Goal: Information Seeking & Learning: Learn about a topic

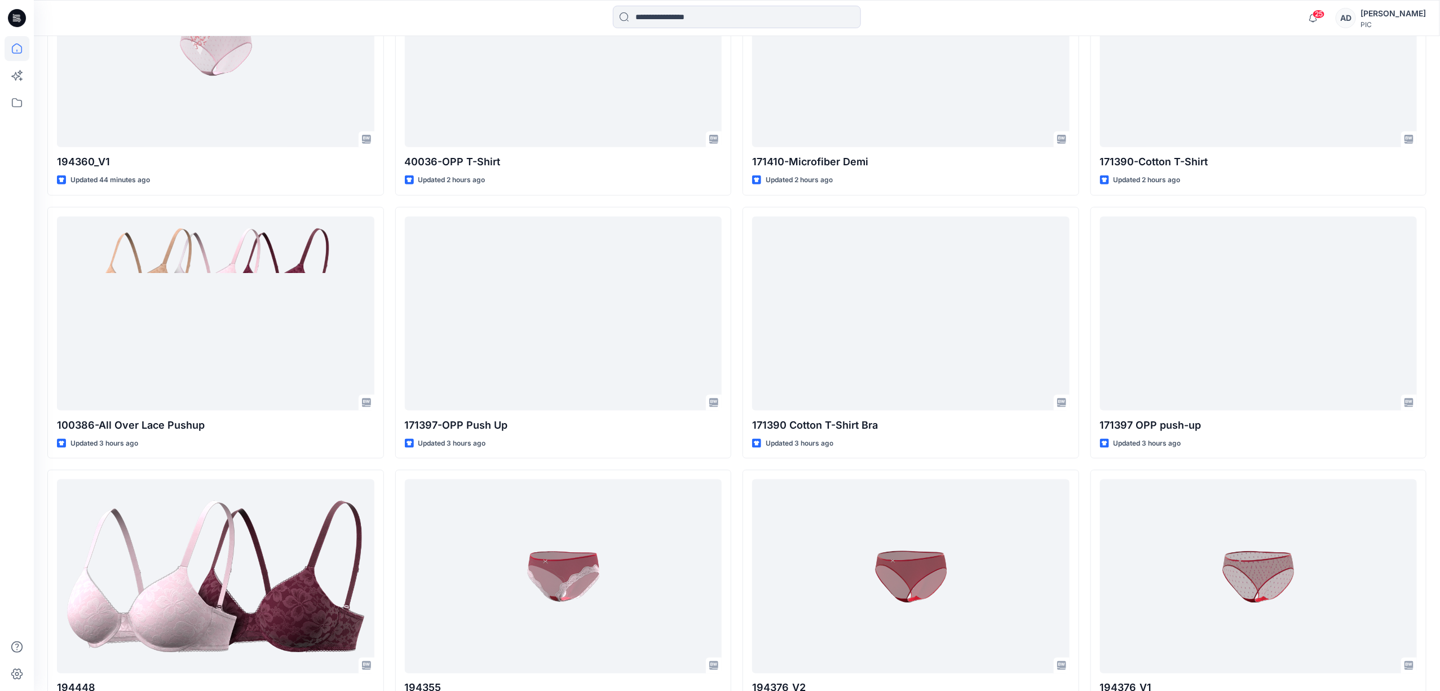
scroll to position [755, 0]
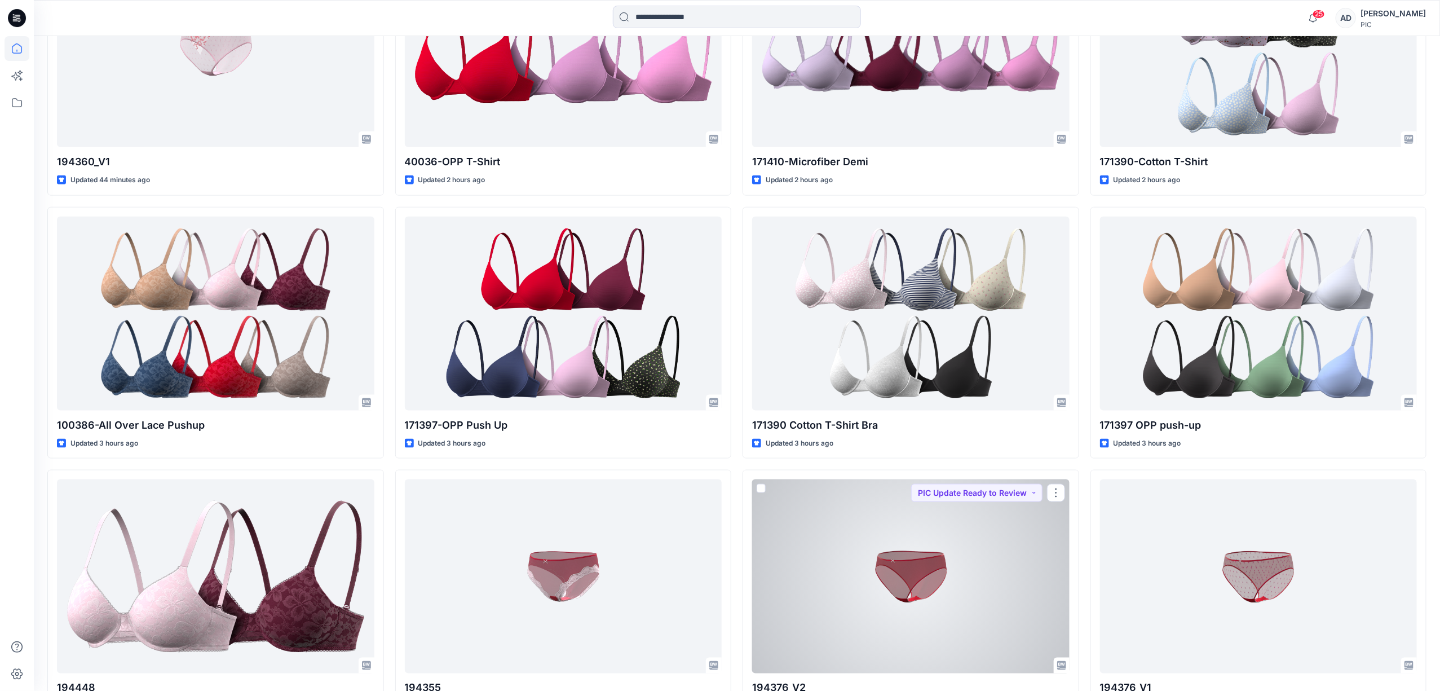
click at [990, 576] on div at bounding box center [911, 576] width 318 height 194
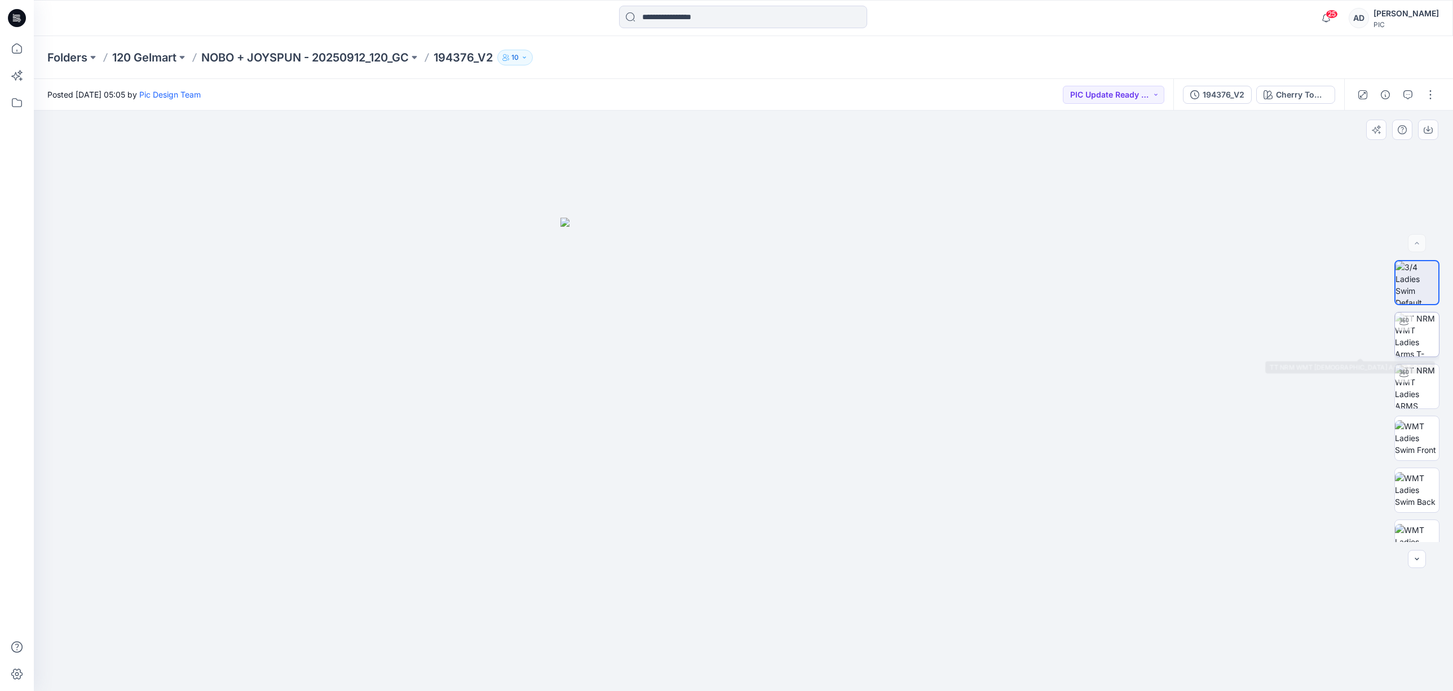
click at [1418, 337] on img at bounding box center [1417, 334] width 44 height 44
drag, startPoint x: 885, startPoint y: 509, endPoint x: 621, endPoint y: 531, distance: 264.9
click at [613, 549] on div at bounding box center [744, 401] width 1420 height 580
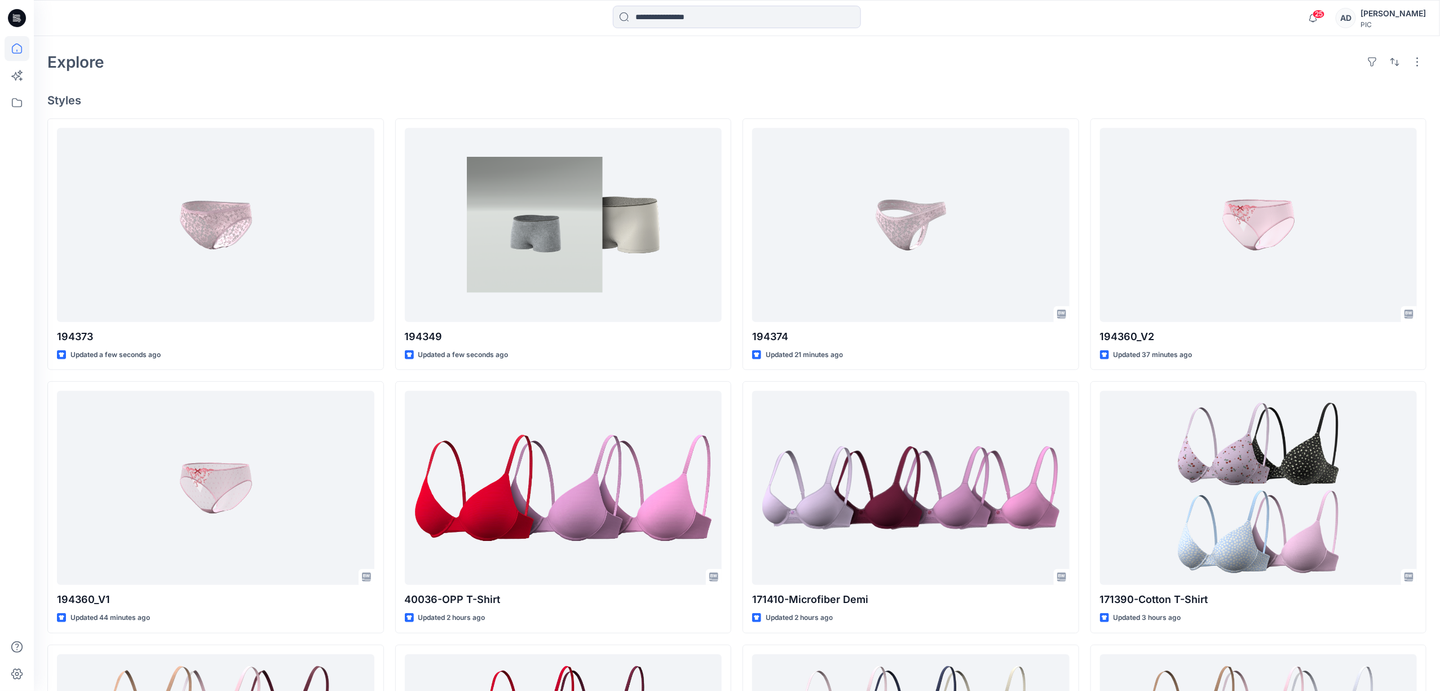
scroll to position [316, 0]
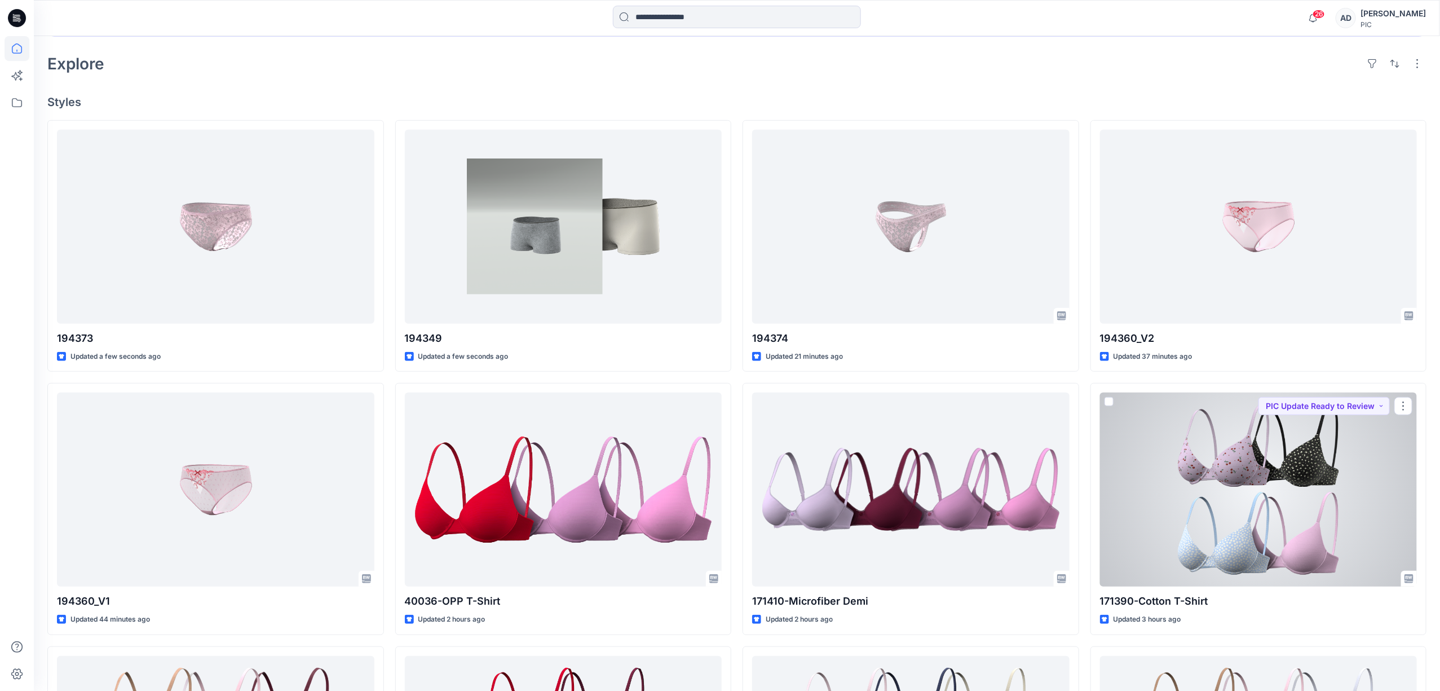
click at [1282, 474] on div at bounding box center [1259, 490] width 318 height 194
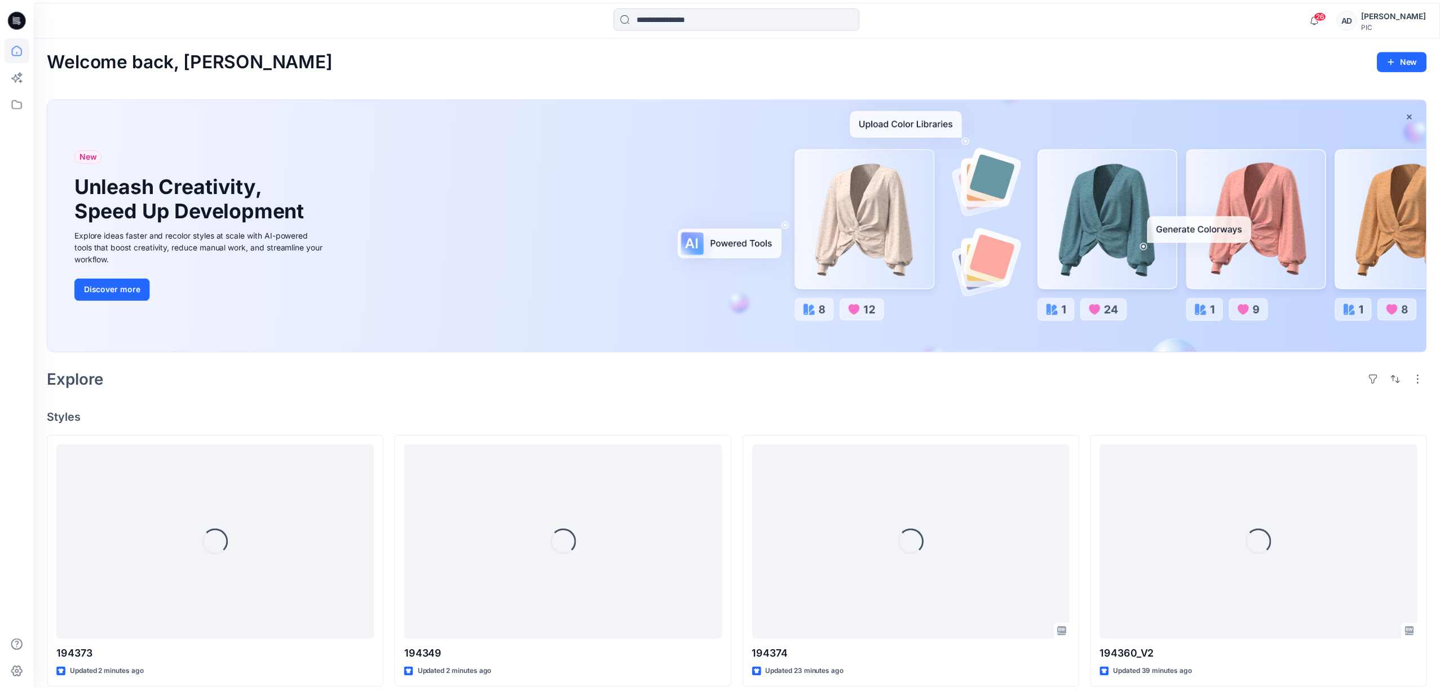
scroll to position [316, 0]
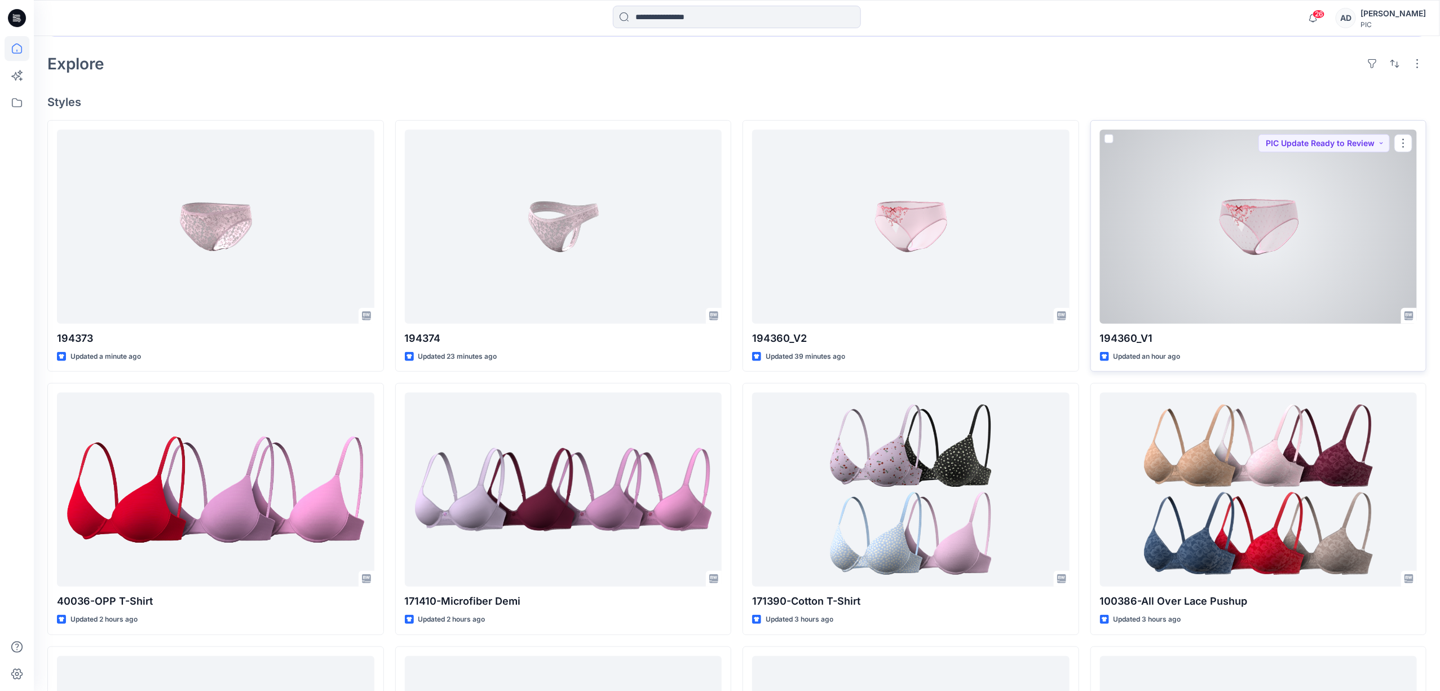
click at [1260, 217] on div at bounding box center [1259, 227] width 318 height 194
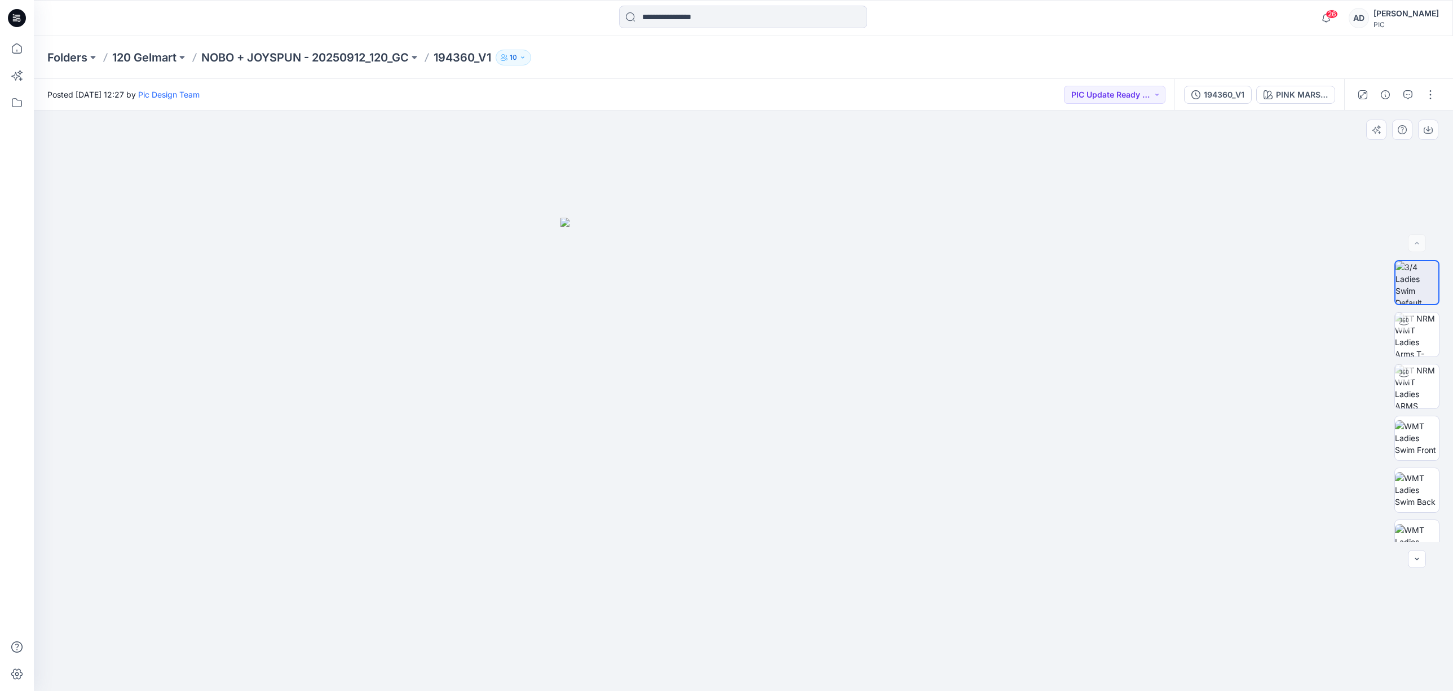
drag, startPoint x: 819, startPoint y: 413, endPoint x: 1033, endPoint y: 404, distance: 213.9
click at [854, 415] on img at bounding box center [744, 455] width 367 height 474
click at [1422, 439] on img at bounding box center [1417, 438] width 44 height 36
click at [1417, 434] on img at bounding box center [1417, 427] width 44 height 44
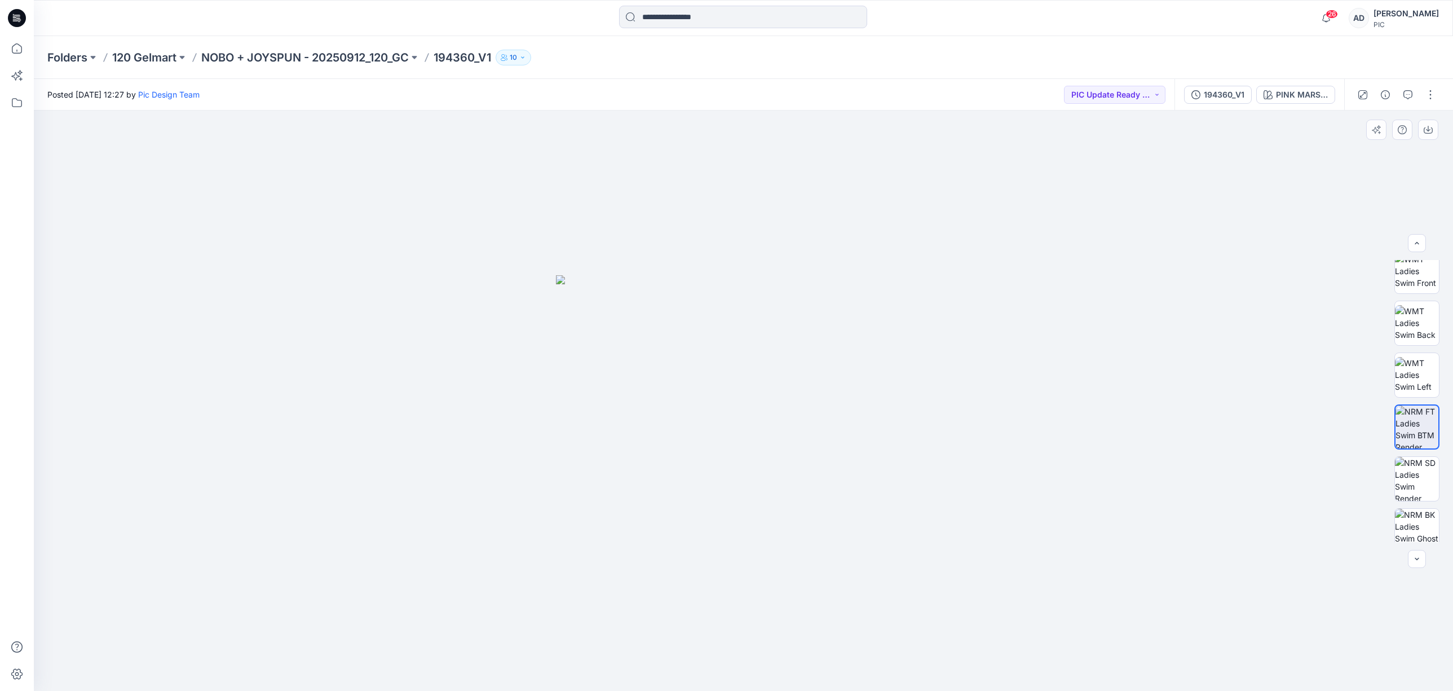
drag, startPoint x: 808, startPoint y: 421, endPoint x: 640, endPoint y: 436, distance: 168.7
click at [633, 439] on img at bounding box center [744, 483] width 376 height 416
click at [1427, 535] on img at bounding box center [1417, 531] width 44 height 44
drag, startPoint x: 928, startPoint y: 378, endPoint x: 678, endPoint y: 400, distance: 250.8
click at [678, 400] on div at bounding box center [744, 401] width 1420 height 580
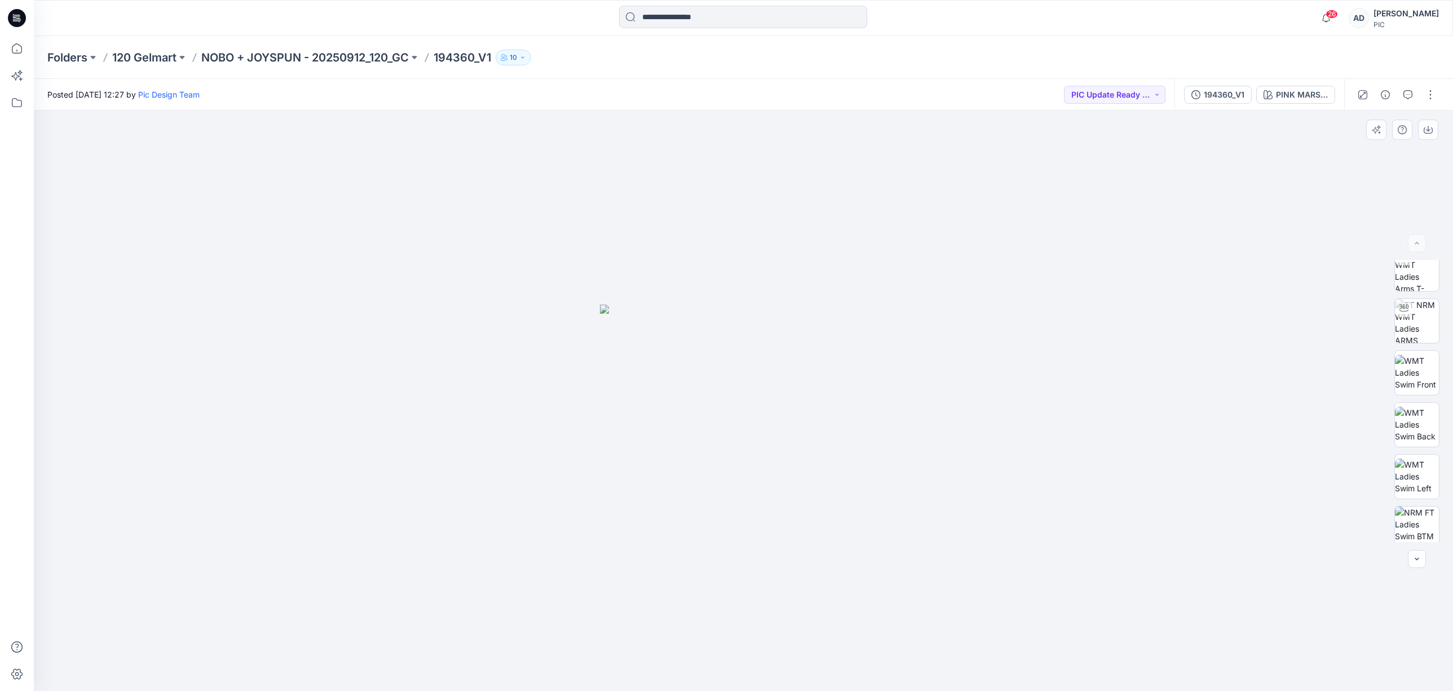
scroll to position [0, 0]
click at [1419, 283] on img at bounding box center [1417, 283] width 44 height 44
drag, startPoint x: 830, startPoint y: 386, endPoint x: 668, endPoint y: 382, distance: 161.9
click at [632, 398] on img at bounding box center [744, 455] width 367 height 474
click at [1423, 336] on img at bounding box center [1417, 334] width 44 height 44
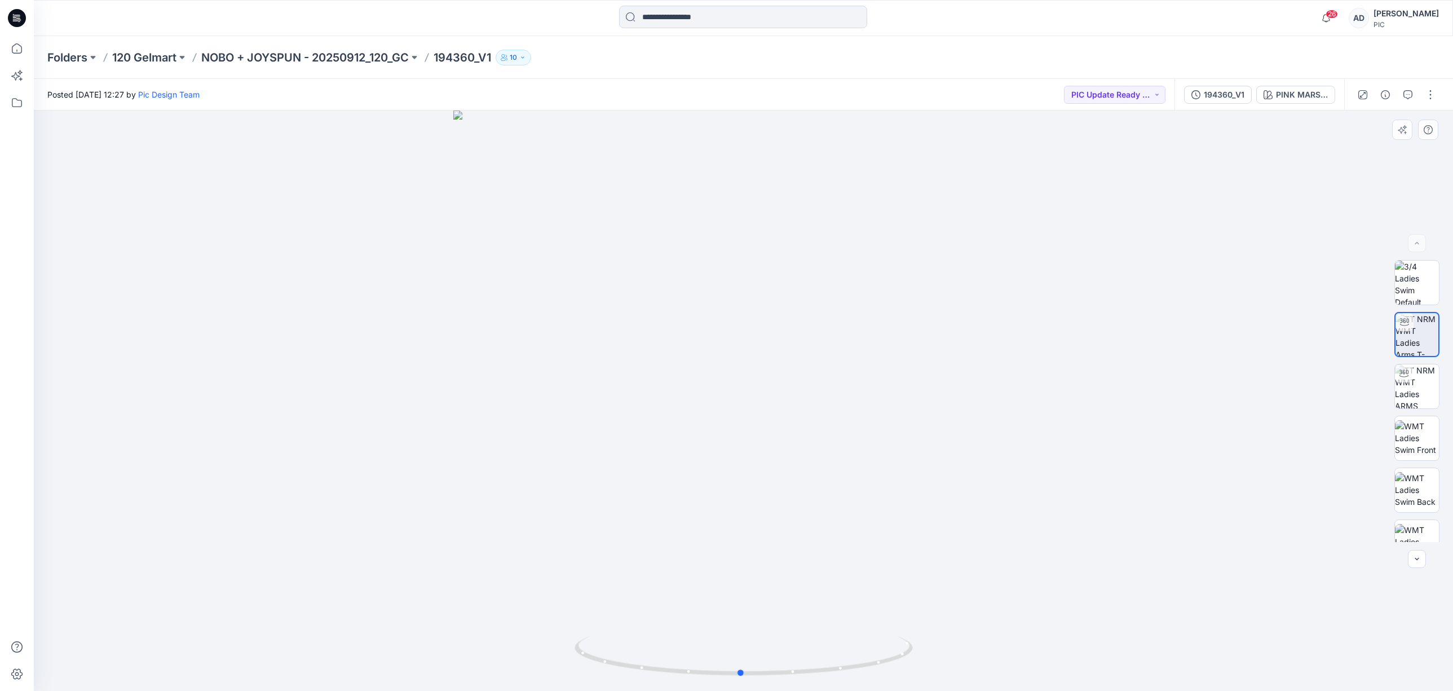
drag, startPoint x: 862, startPoint y: 369, endPoint x: 1004, endPoint y: 387, distance: 143.9
click at [879, 401] on div at bounding box center [744, 401] width 1420 height 580
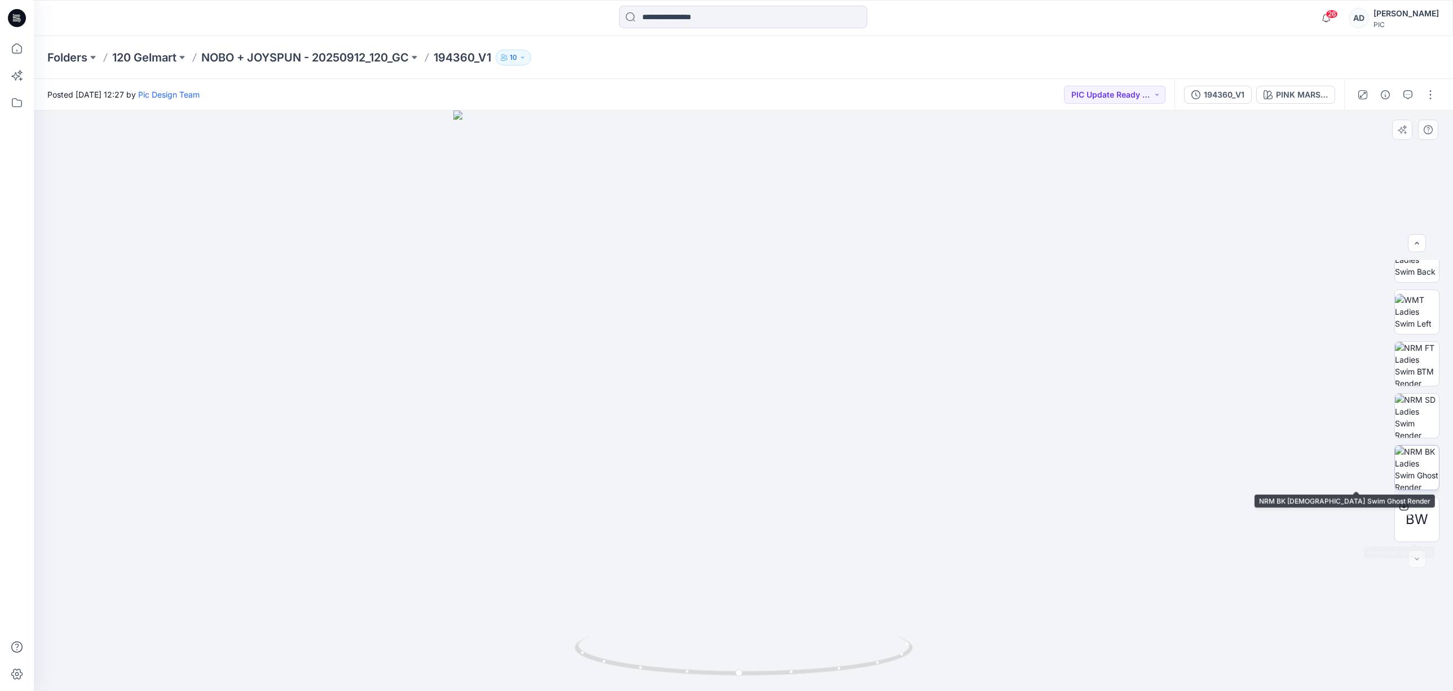
click at [1413, 465] on img at bounding box center [1417, 468] width 44 height 44
drag, startPoint x: 1050, startPoint y: 394, endPoint x: 968, endPoint y: 375, distance: 84.0
click at [768, 425] on div at bounding box center [744, 401] width 1420 height 580
click at [1429, 373] on img at bounding box center [1417, 364] width 44 height 44
drag, startPoint x: 876, startPoint y: 408, endPoint x: 628, endPoint y: 427, distance: 248.3
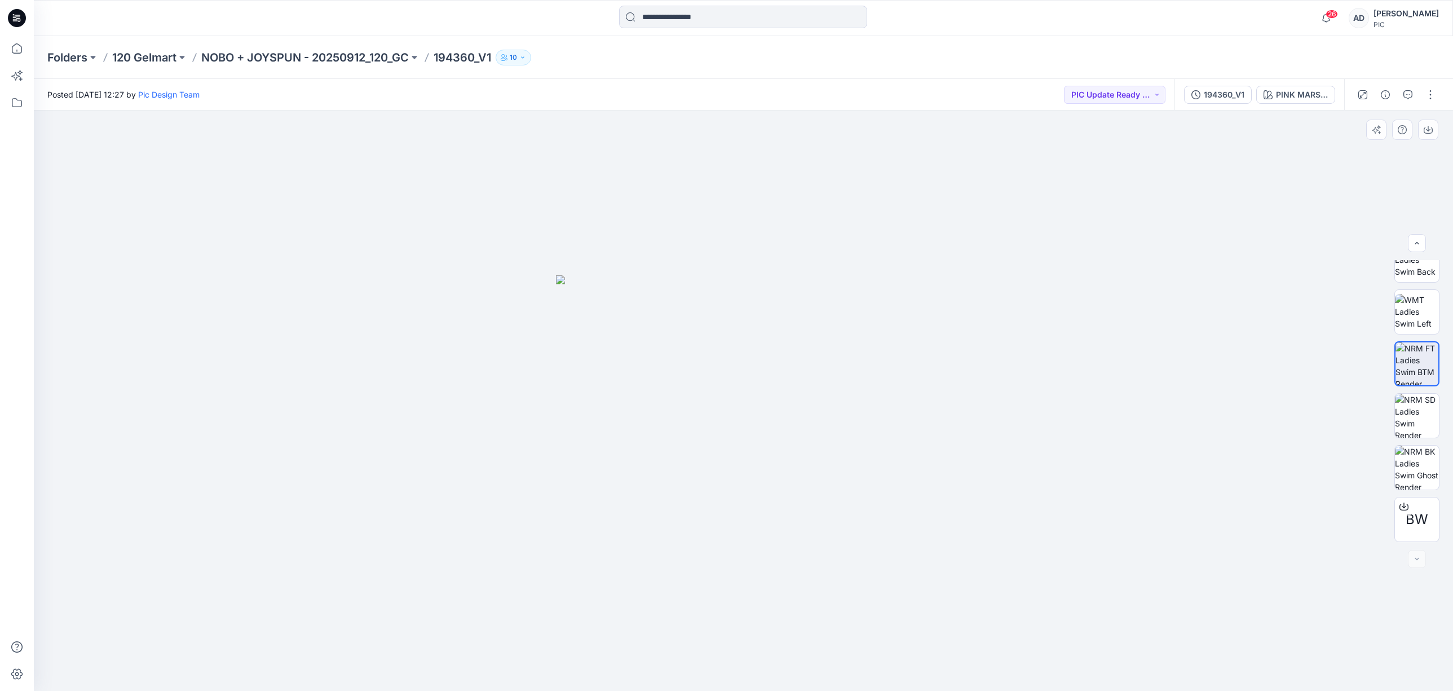
click at [602, 437] on img at bounding box center [744, 483] width 376 height 416
click at [1430, 422] on img at bounding box center [1417, 416] width 44 height 44
click at [1419, 292] on img at bounding box center [1417, 283] width 44 height 44
drag, startPoint x: 878, startPoint y: 363, endPoint x: 650, endPoint y: 394, distance: 229.9
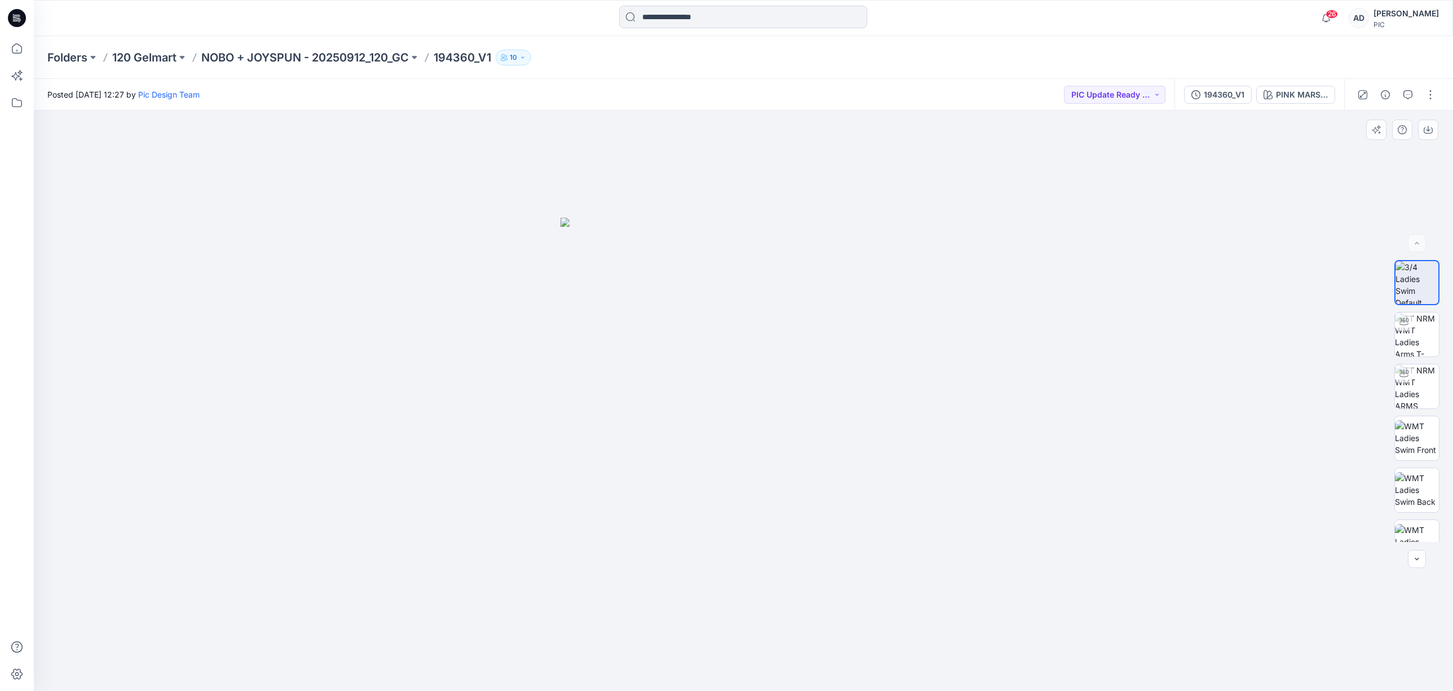
click at [650, 394] on img at bounding box center [744, 455] width 367 height 474
click at [766, 412] on img at bounding box center [744, 455] width 367 height 474
click at [1414, 397] on img at bounding box center [1417, 386] width 44 height 44
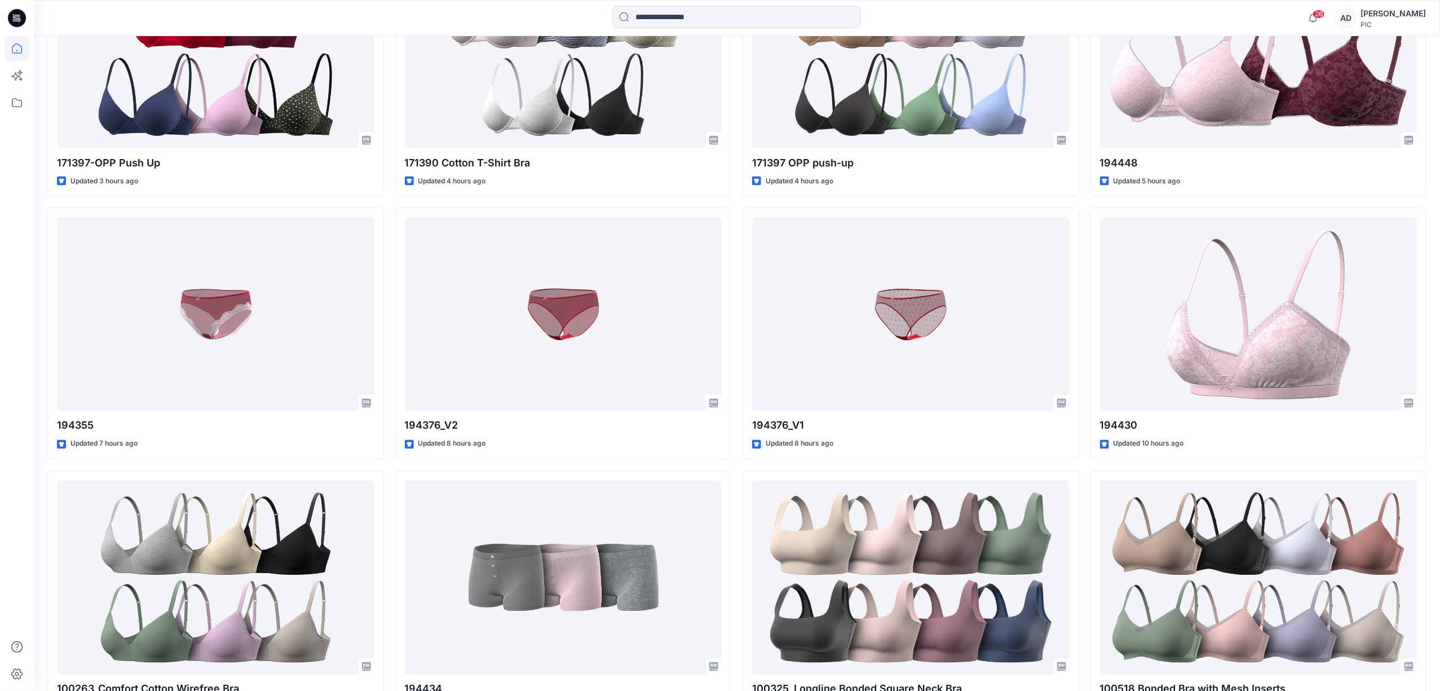
scroll to position [1038, 0]
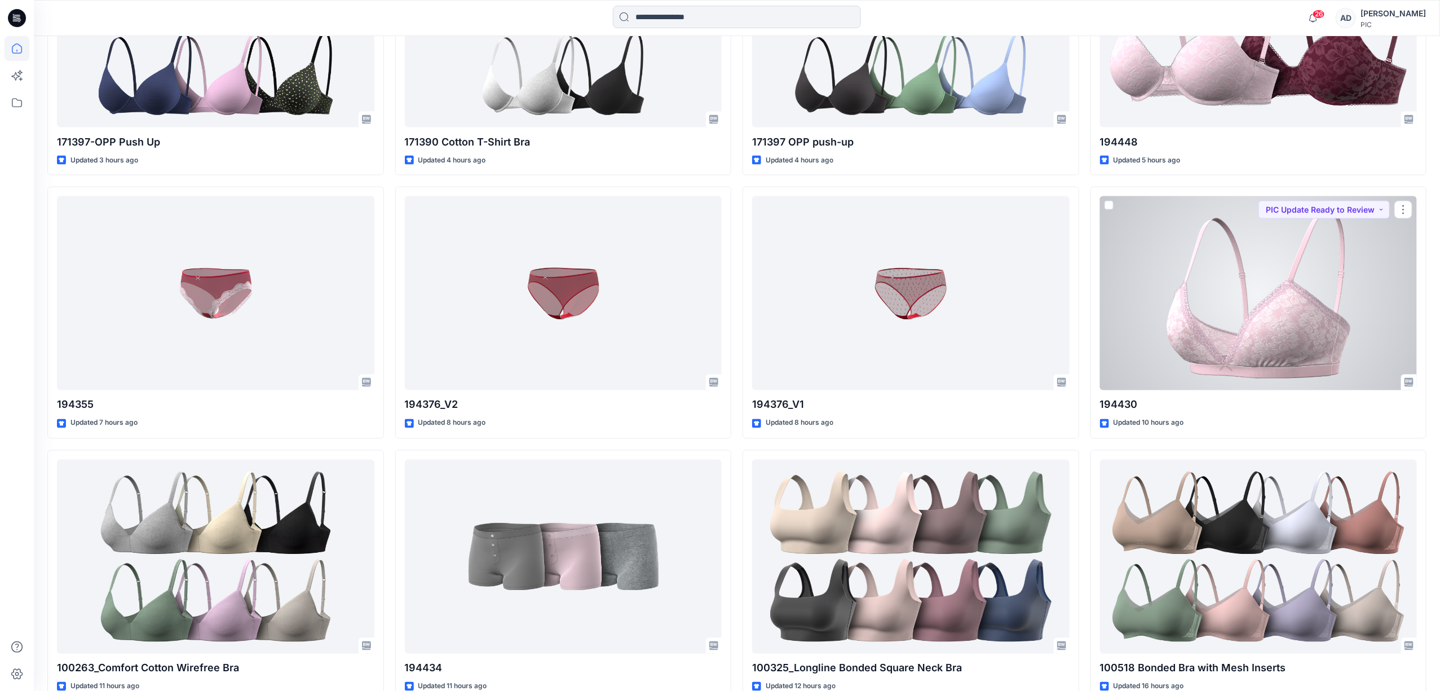
click at [1315, 324] on div at bounding box center [1259, 293] width 318 height 194
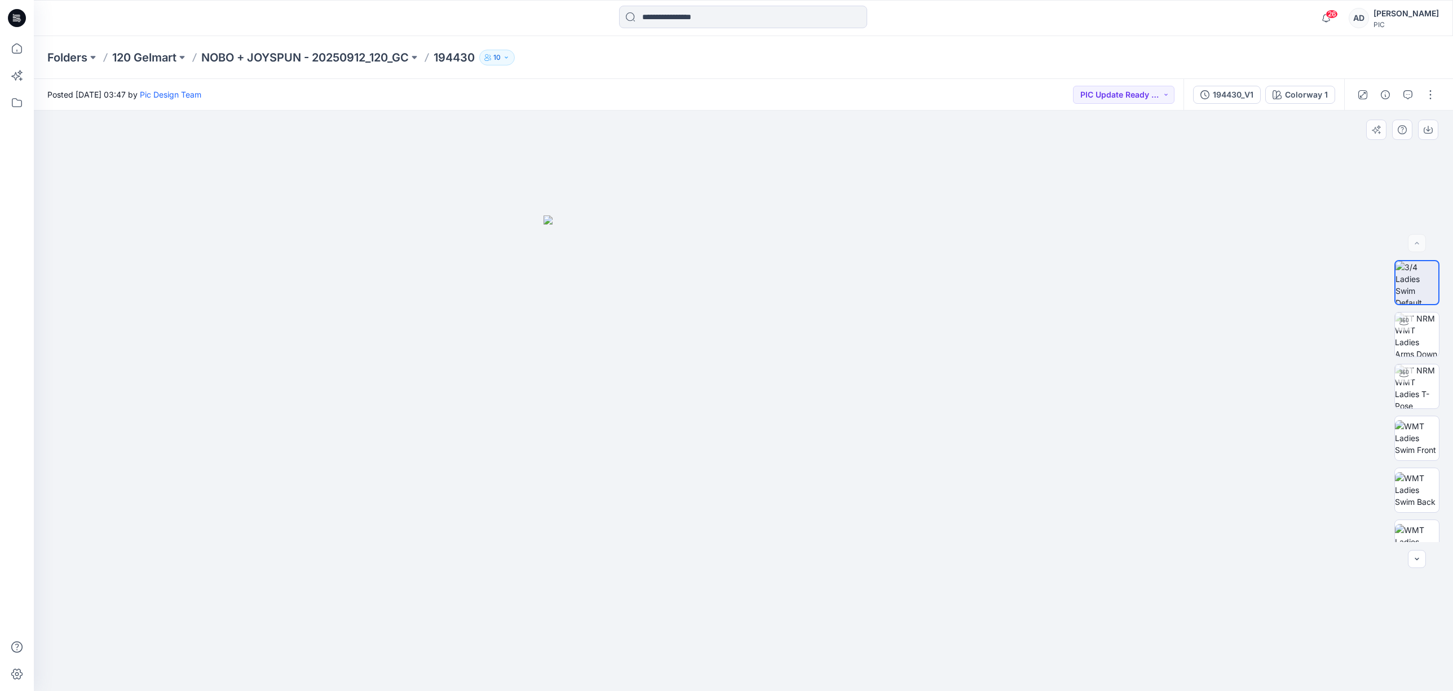
drag, startPoint x: 872, startPoint y: 444, endPoint x: 747, endPoint y: 445, distance: 124.6
click at [719, 455] on img at bounding box center [744, 453] width 400 height 476
click at [1421, 338] on img at bounding box center [1417, 334] width 44 height 44
drag, startPoint x: 994, startPoint y: 378, endPoint x: 994, endPoint y: 394, distance: 15.2
click at [1006, 402] on div at bounding box center [744, 401] width 1420 height 580
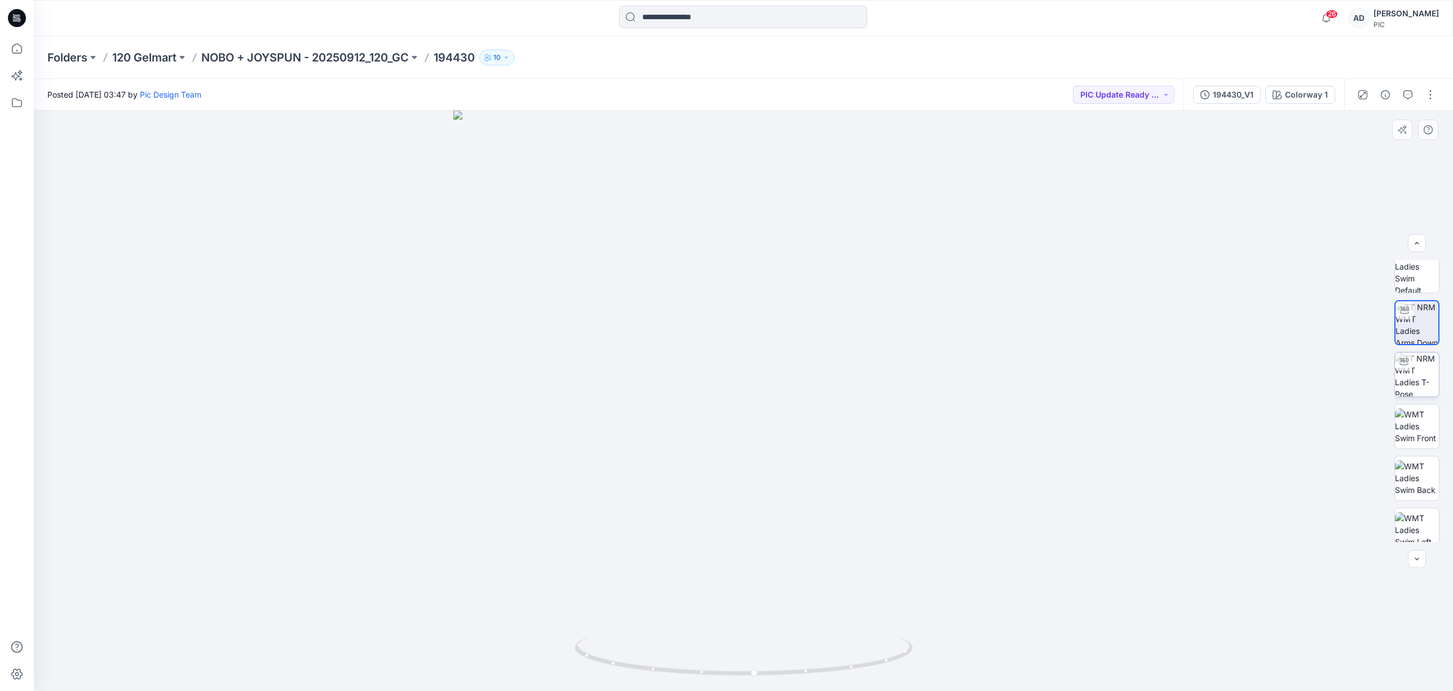
scroll to position [12, 0]
click at [1413, 374] on img at bounding box center [1417, 374] width 44 height 44
drag, startPoint x: 1414, startPoint y: 428, endPoint x: 1423, endPoint y: 427, distance: 8.5
click at [1414, 429] on img at bounding box center [1417, 426] width 44 height 36
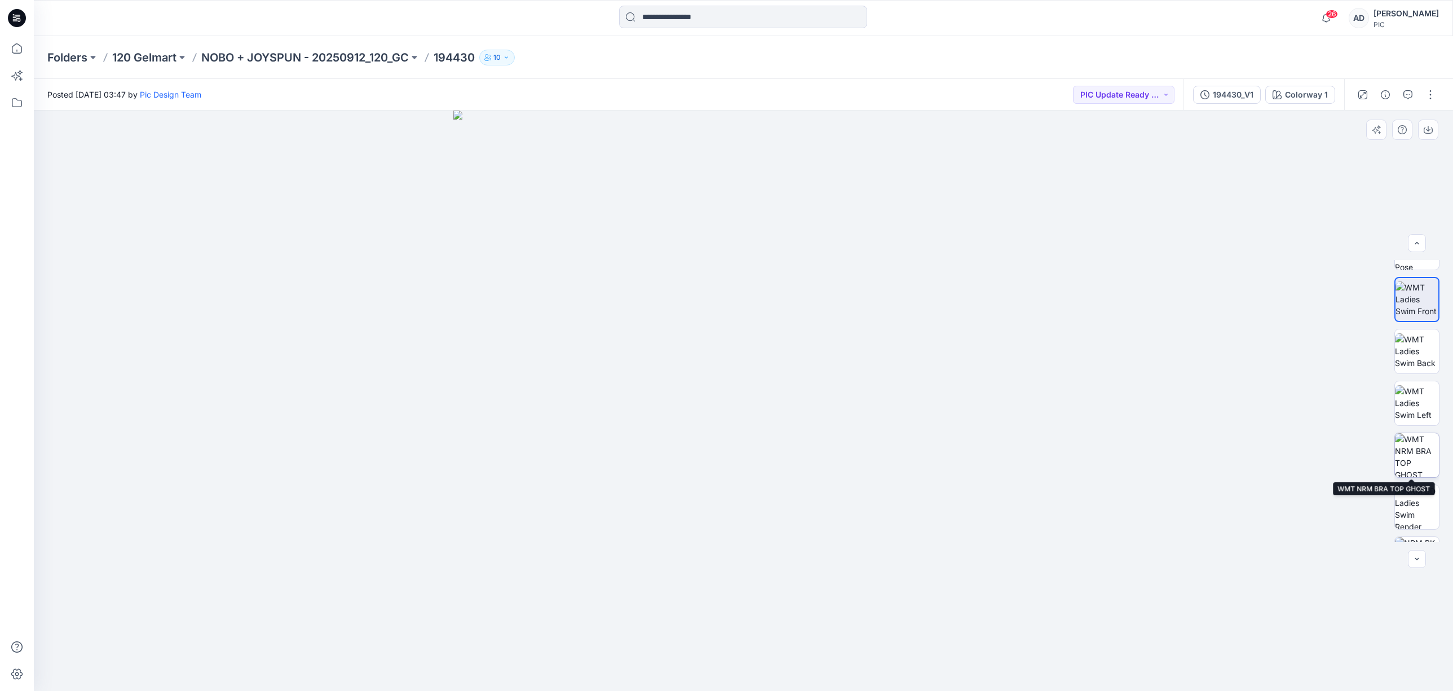
click at [1422, 464] on img at bounding box center [1417, 455] width 44 height 44
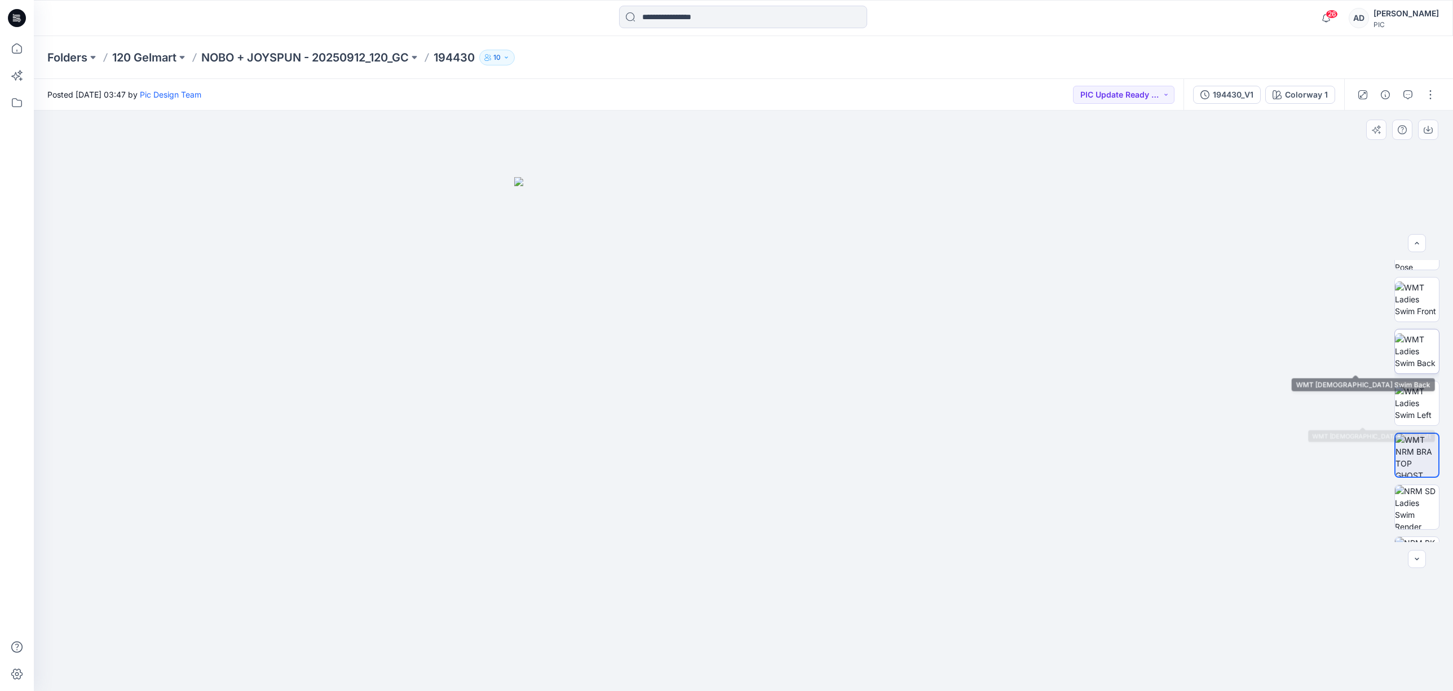
click at [1421, 349] on img at bounding box center [1417, 351] width 44 height 36
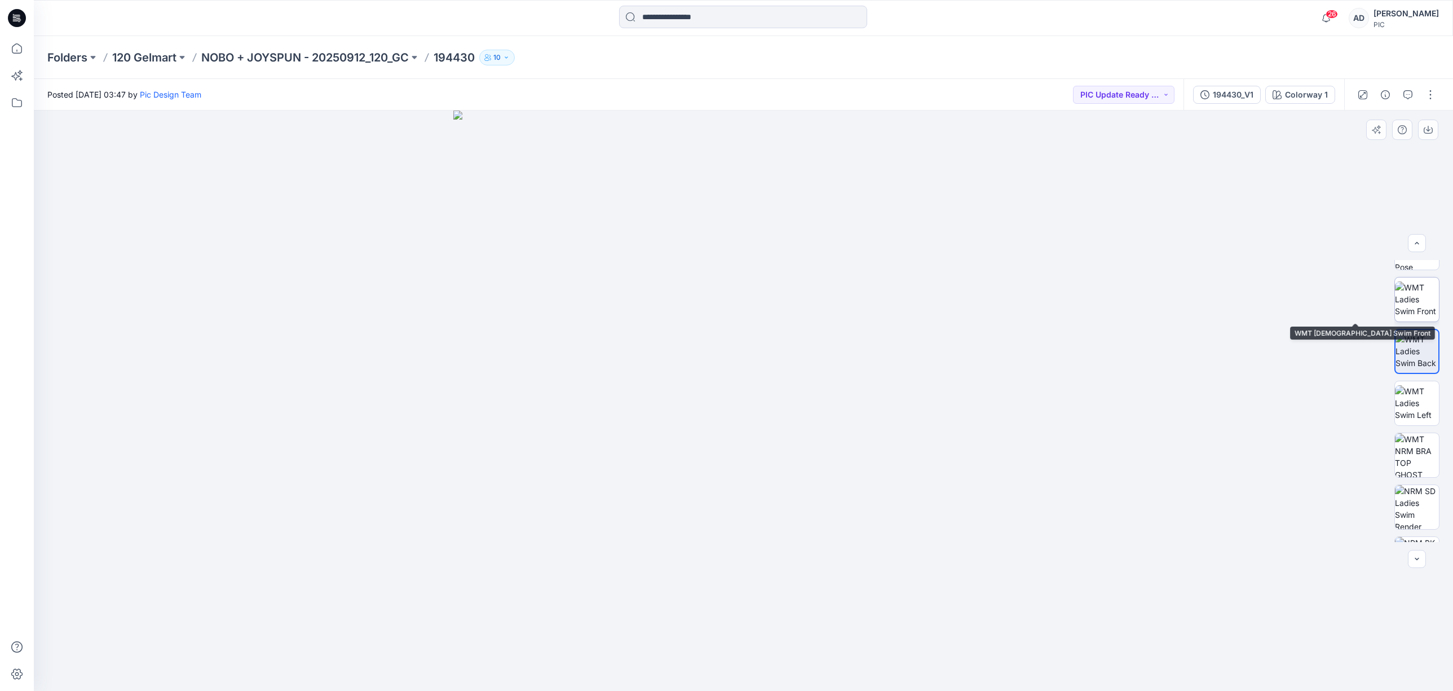
click at [1414, 312] on img at bounding box center [1417, 299] width 44 height 36
